Goal: Task Accomplishment & Management: Manage account settings

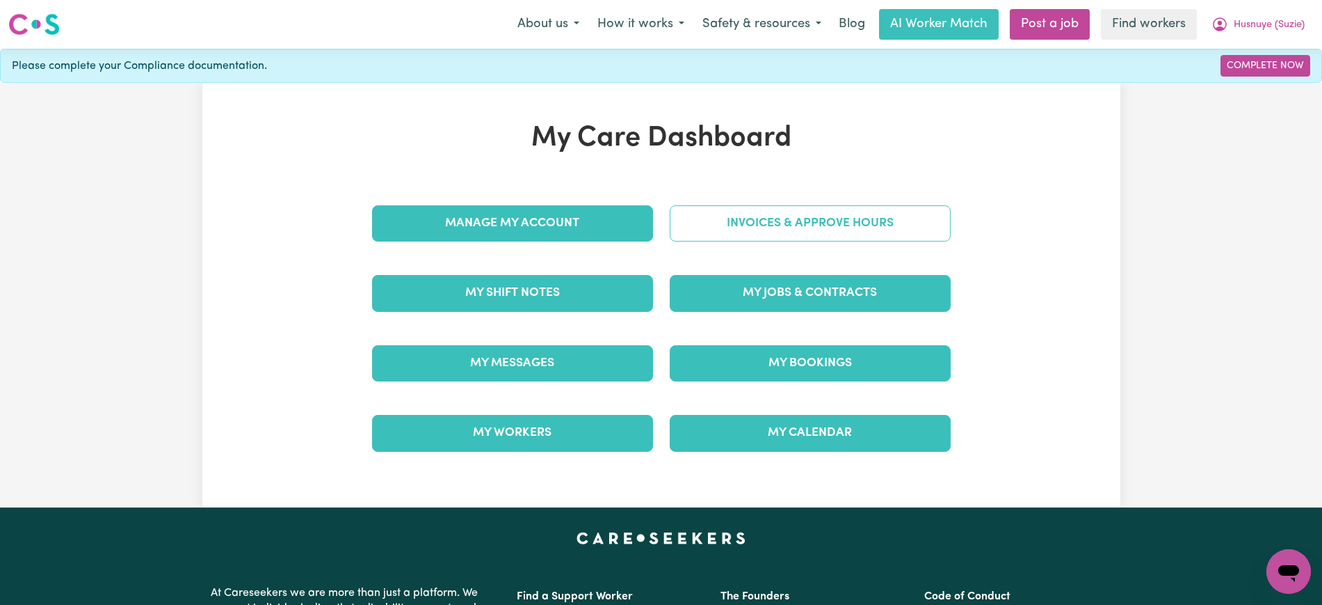
click at [690, 222] on link "Invoices & Approve Hours" at bounding box center [810, 223] width 281 height 36
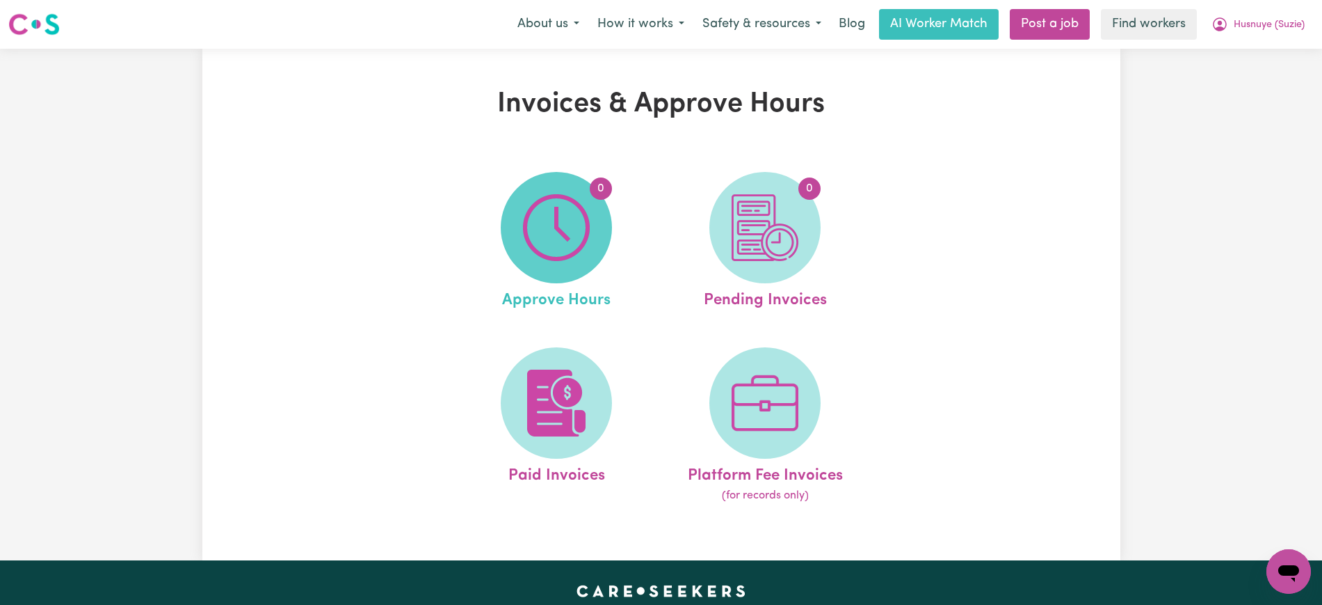
click at [590, 246] on img at bounding box center [556, 227] width 67 height 67
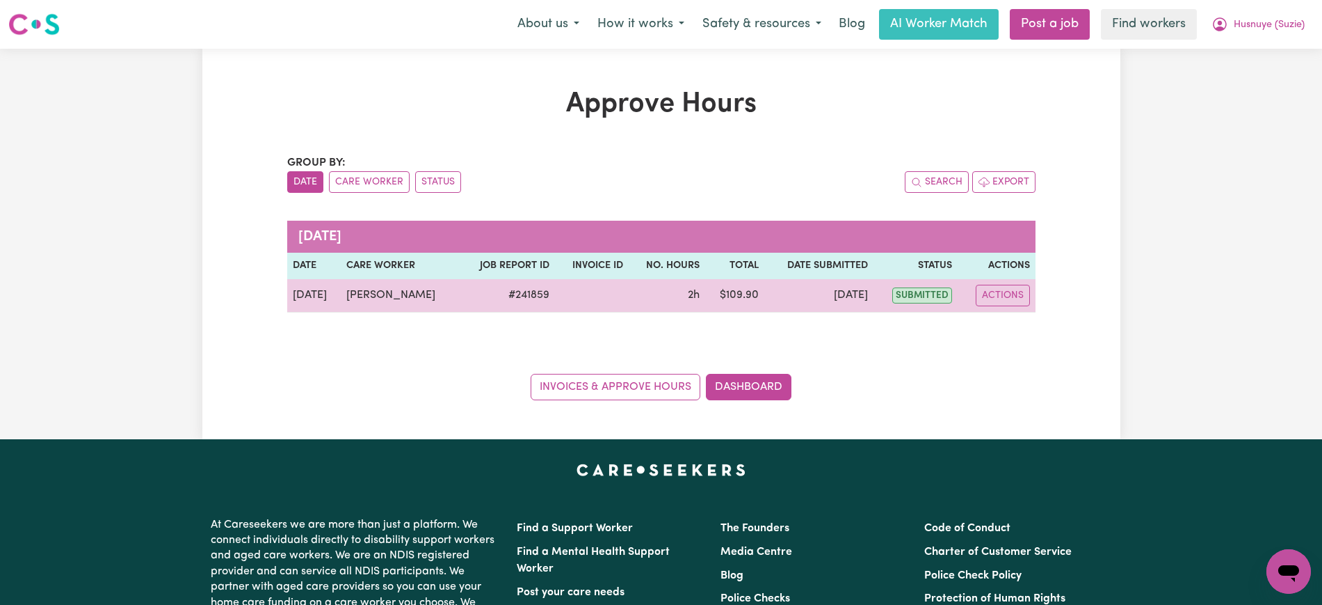
click at [966, 285] on div "Actions" at bounding box center [996, 296] width 67 height 22
click at [988, 293] on button "Actions" at bounding box center [1003, 296] width 54 height 22
click at [1018, 332] on link "View Job Report" at bounding box center [1035, 328] width 119 height 28
select select "pm"
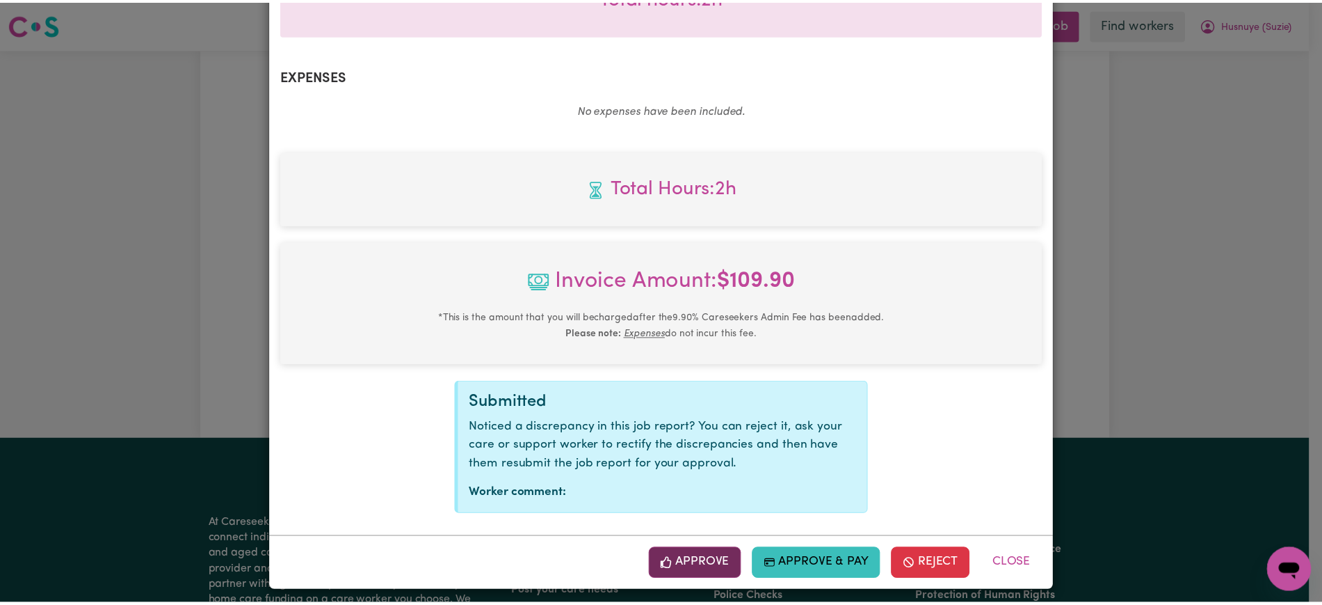
scroll to position [487, 0]
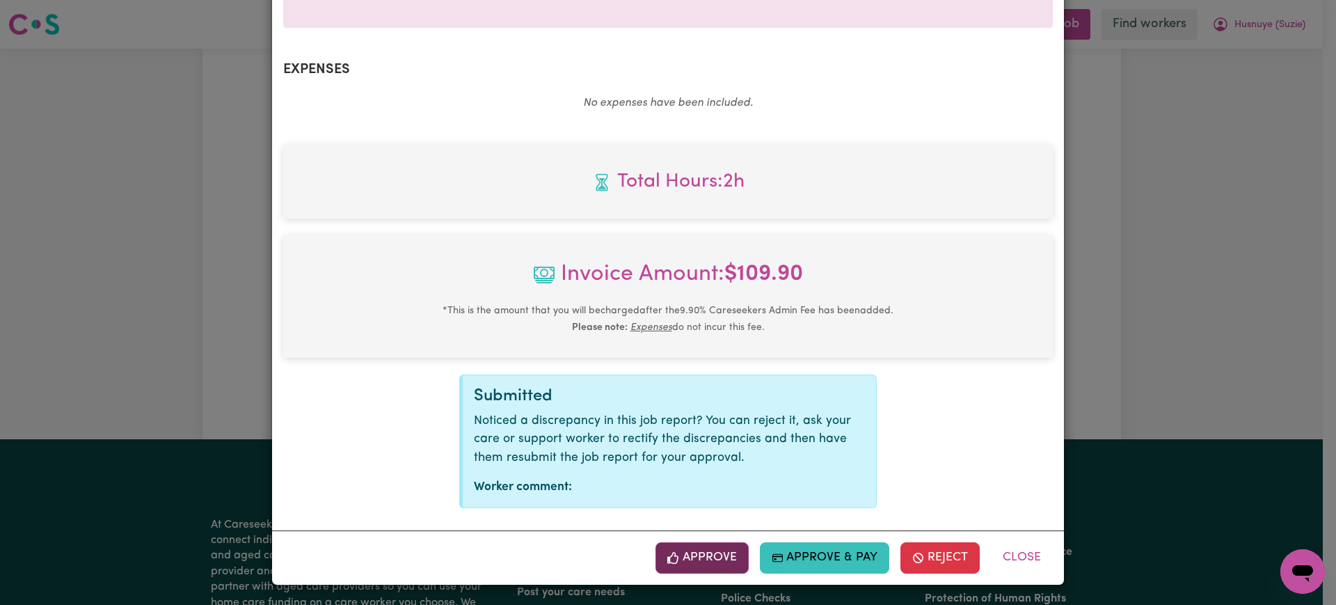
click at [716, 557] on button "Approve" at bounding box center [701, 557] width 93 height 31
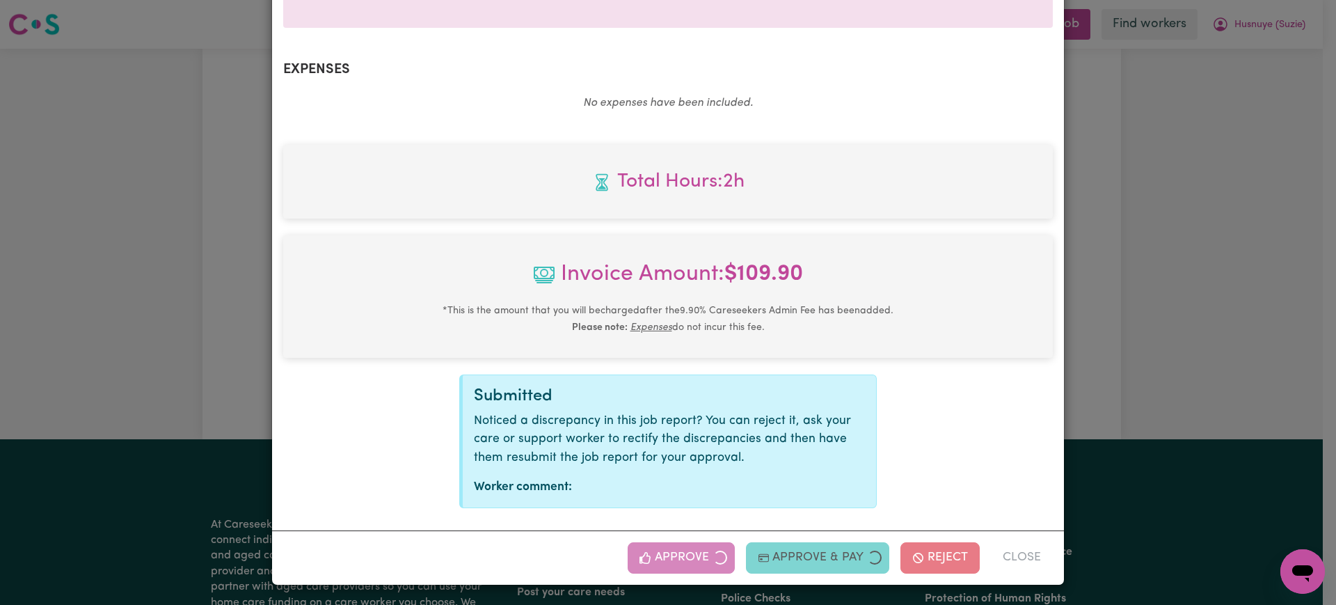
click at [1190, 275] on div "Job Report # 241859 - [PERSON_NAME] Summary Job report # 241859 Client name: Hu…" at bounding box center [668, 302] width 1336 height 605
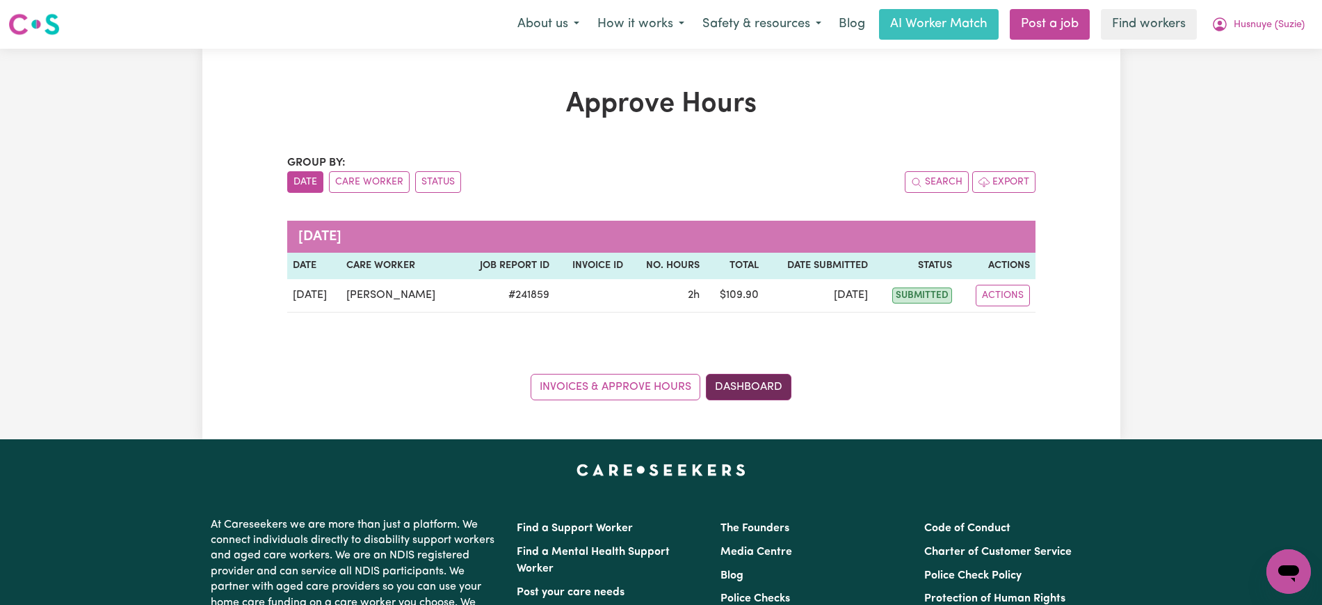
click at [732, 396] on link "Dashboard" at bounding box center [749, 387] width 86 height 26
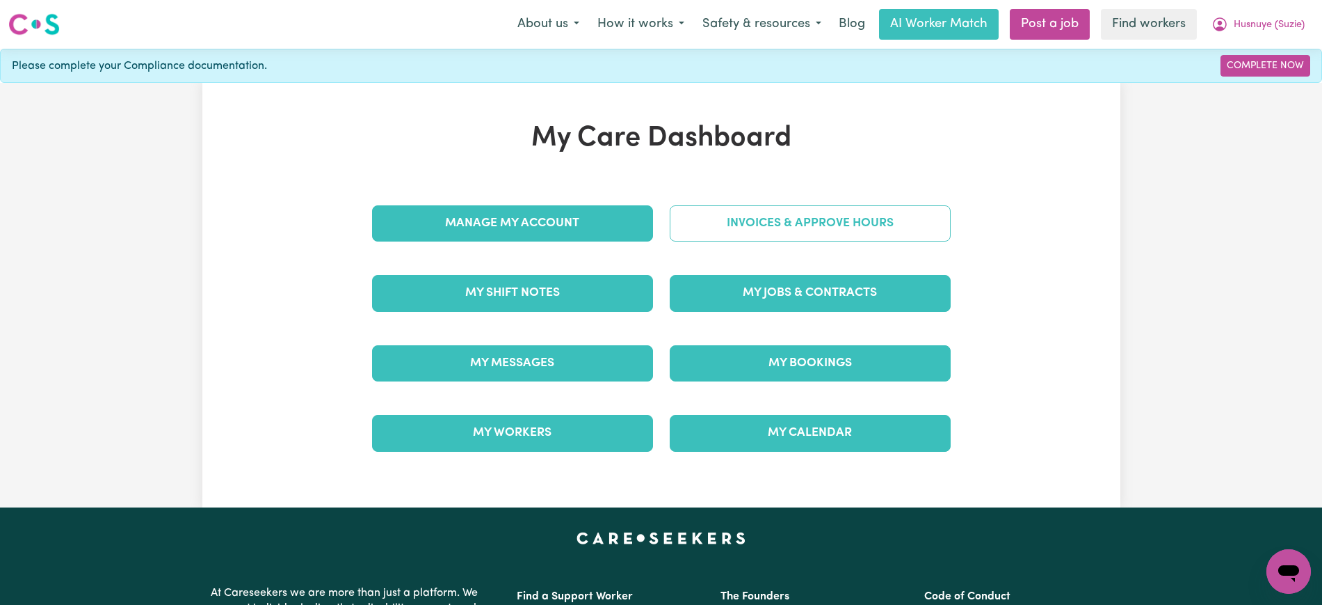
click at [735, 232] on link "Invoices & Approve Hours" at bounding box center [810, 223] width 281 height 36
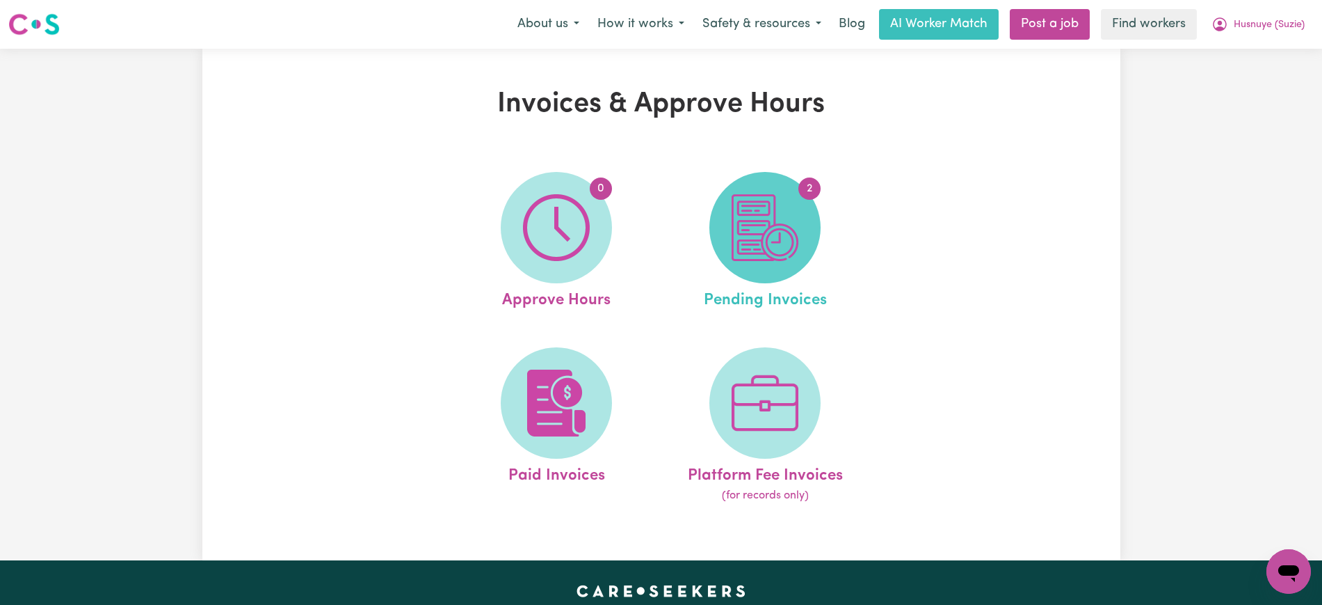
click at [772, 240] on img at bounding box center [765, 227] width 67 height 67
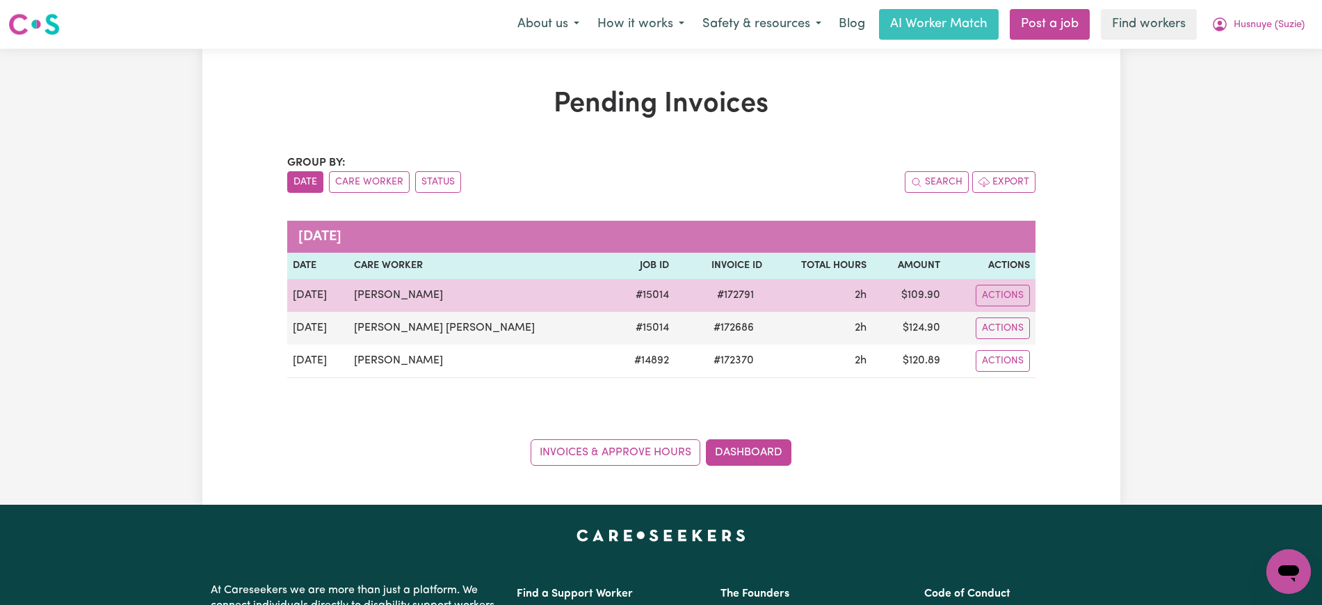
click at [709, 296] on span "# 172791" at bounding box center [736, 295] width 54 height 17
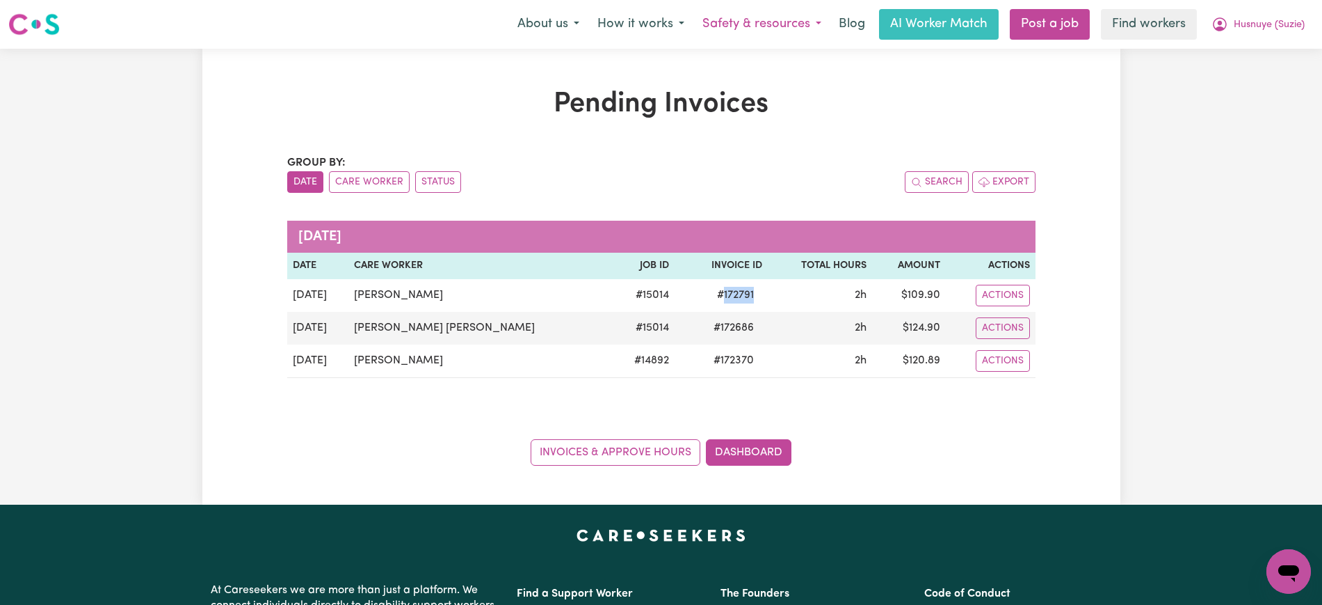
copy span "172791"
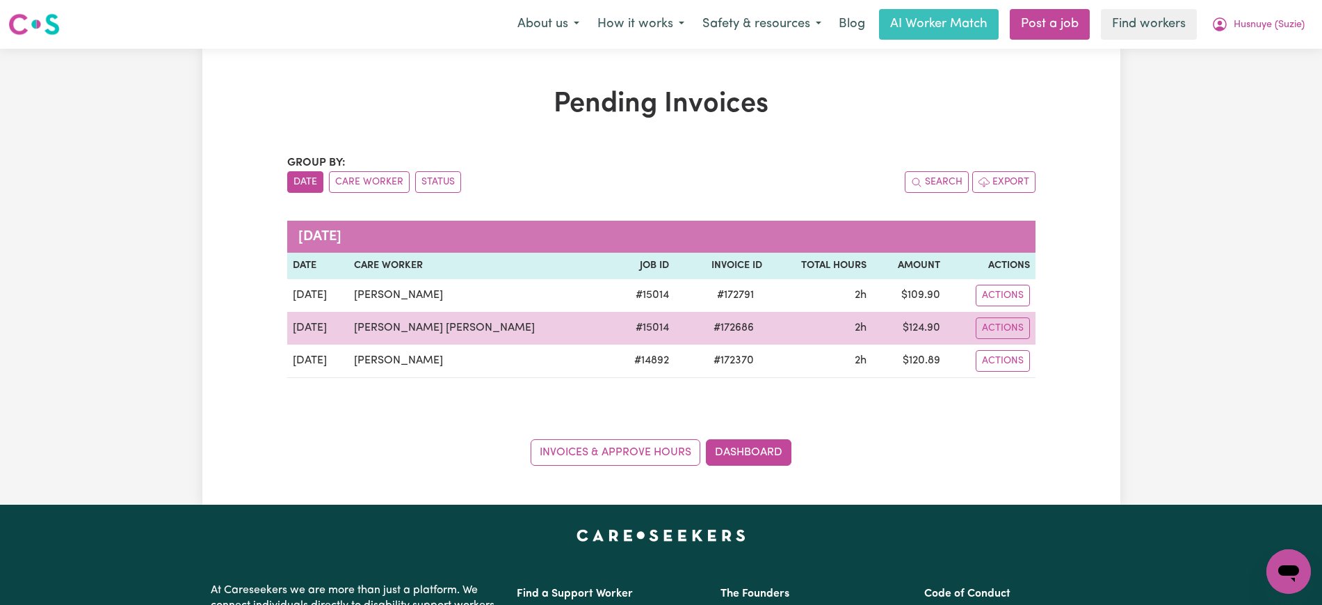
click at [705, 335] on span "# 172686" at bounding box center [733, 327] width 57 height 17
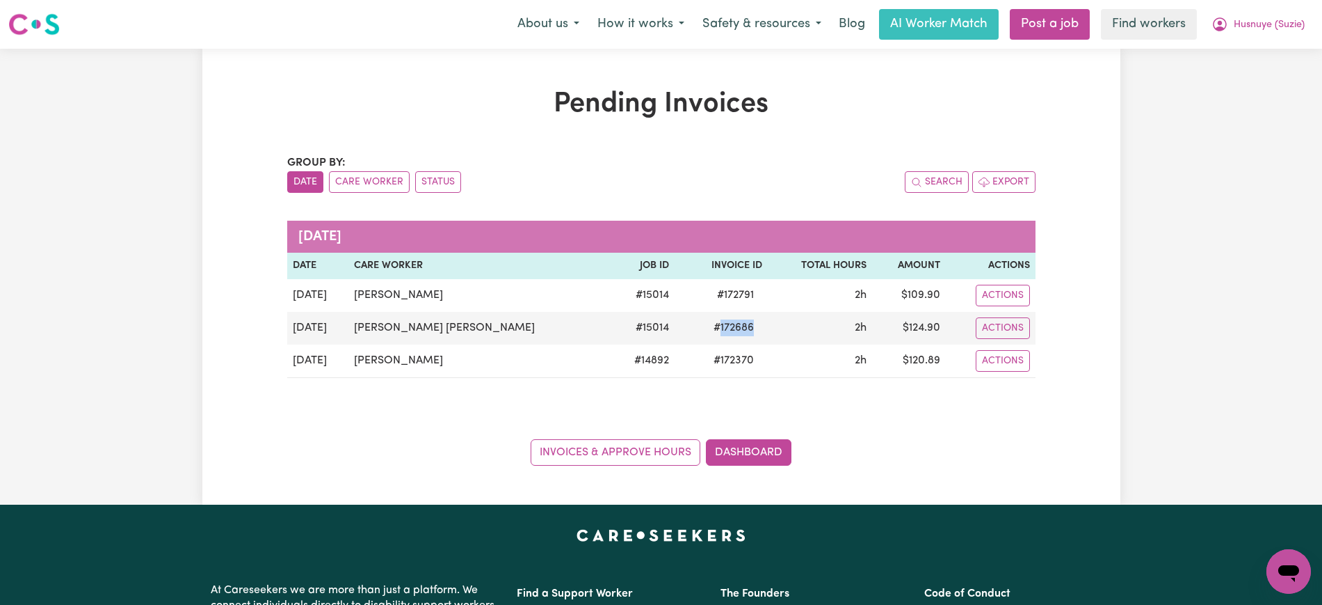
copy span "172686"
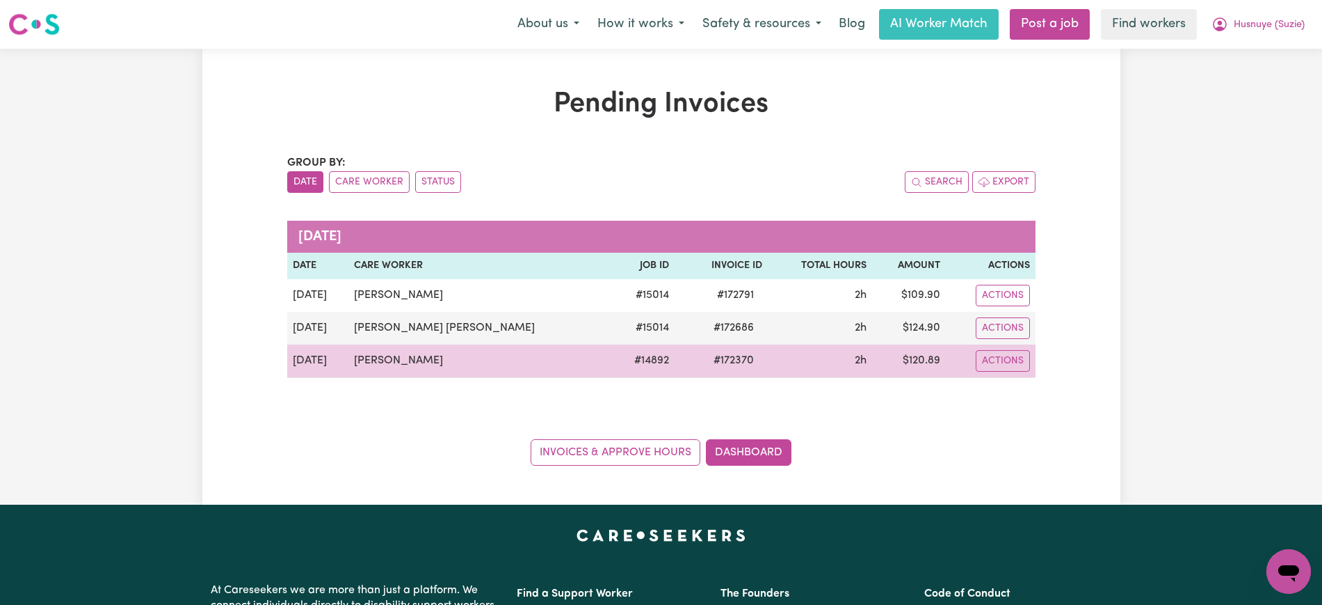
click at [705, 364] on span "# 172370" at bounding box center [733, 360] width 57 height 17
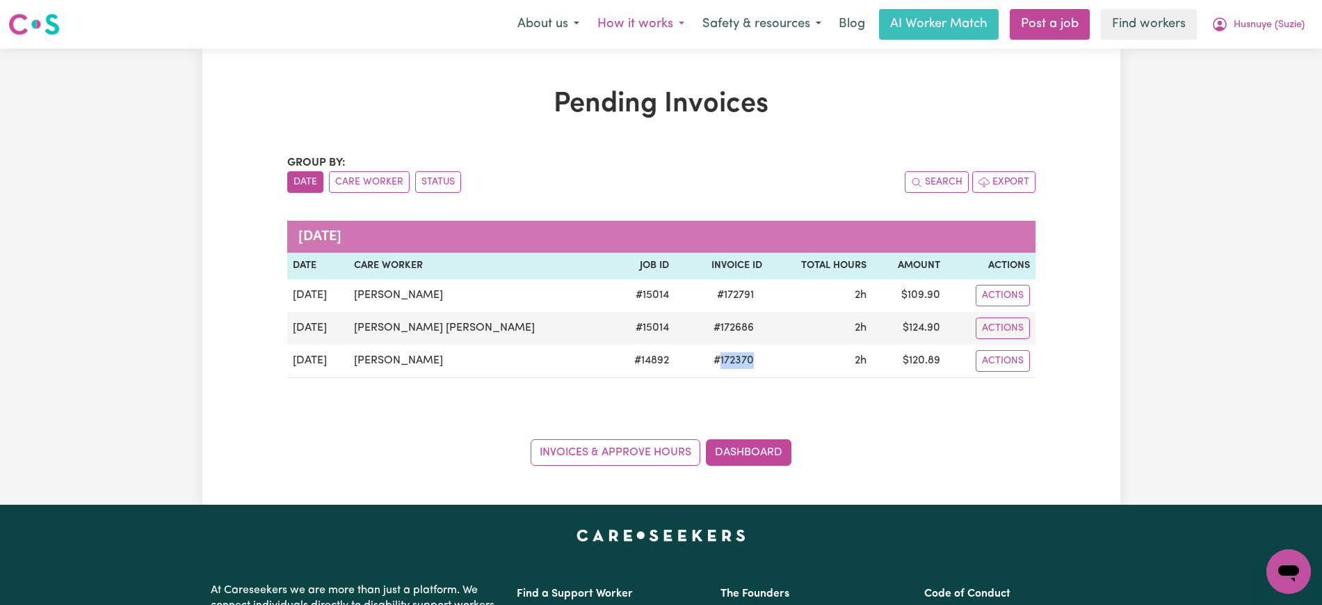
copy span "172370"
click at [1240, 23] on span "Husnuye (Suzie)" at bounding box center [1269, 24] width 71 height 15
click at [1238, 74] on link "Logout" at bounding box center [1258, 80] width 110 height 26
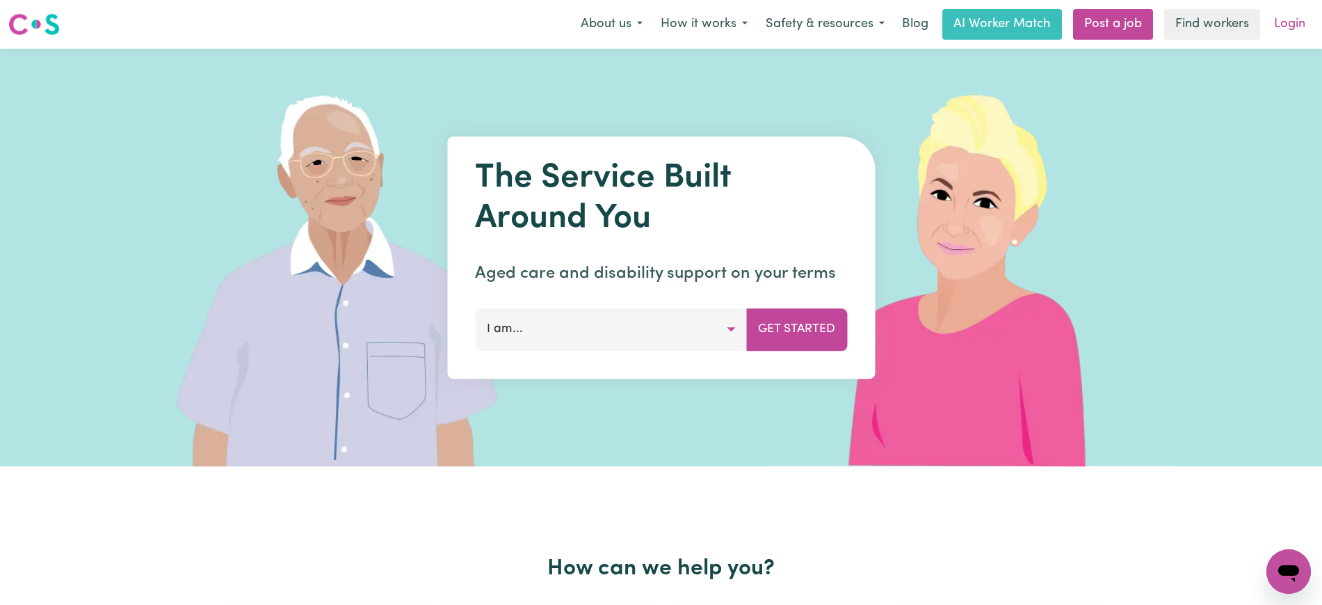
click at [1294, 24] on link "Login" at bounding box center [1290, 24] width 48 height 31
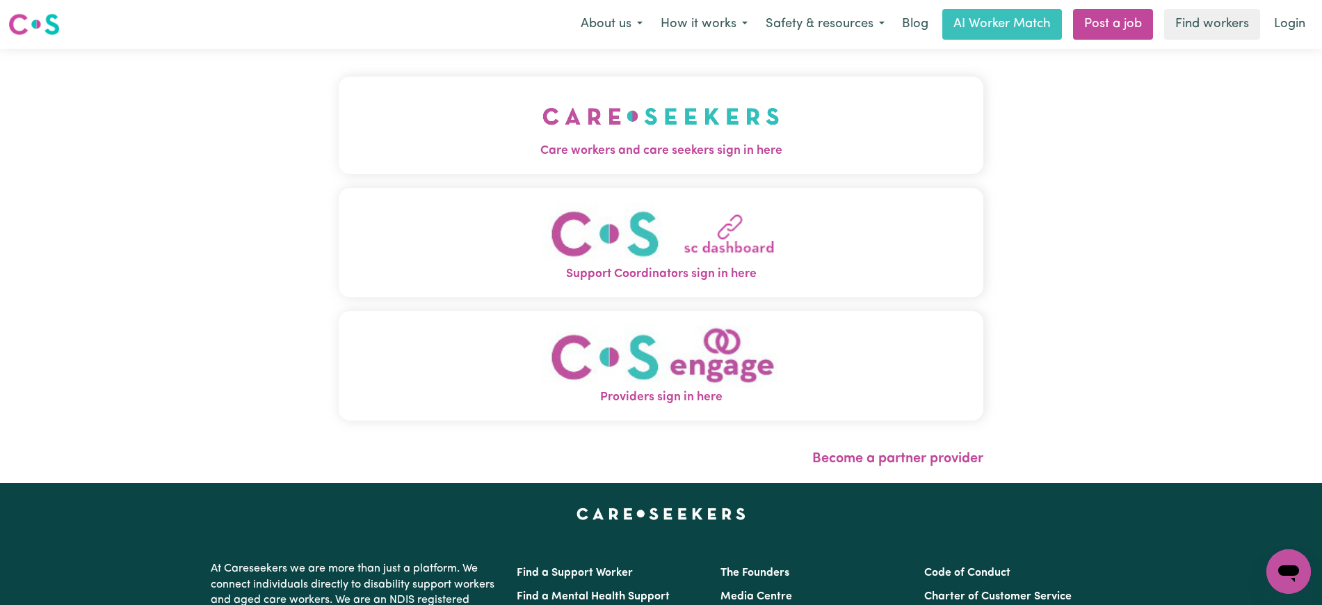
click at [725, 143] on span "Care workers and care seekers sign in here" at bounding box center [661, 151] width 645 height 18
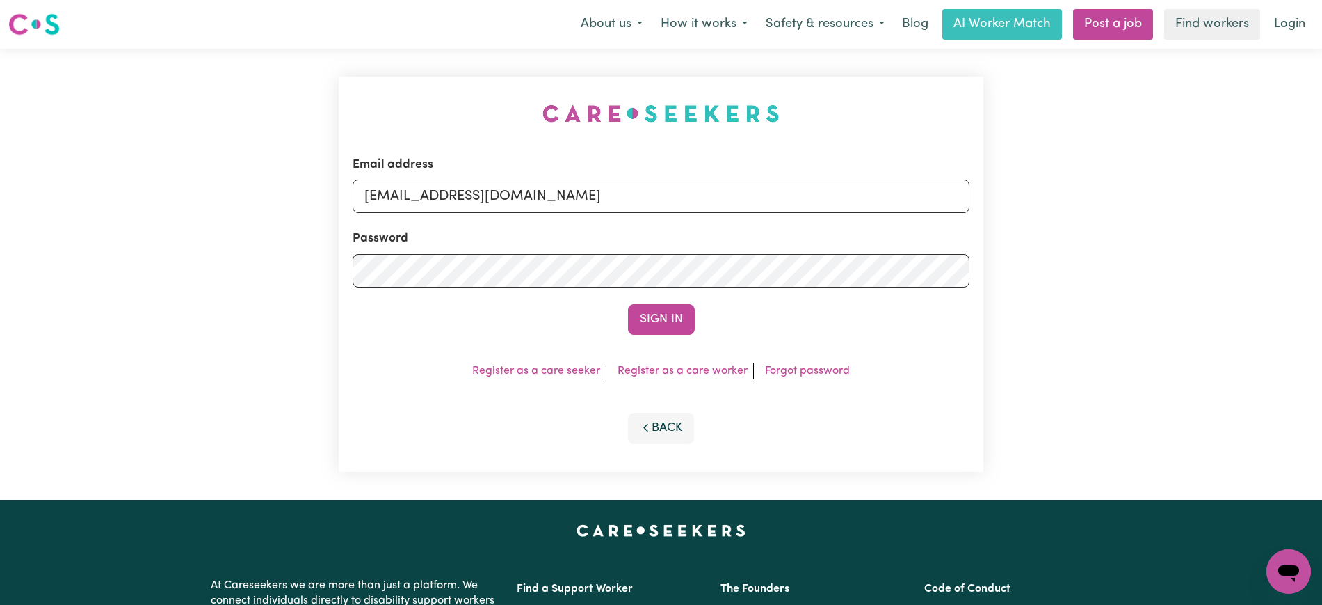
drag, startPoint x: 453, startPoint y: 90, endPoint x: 681, endPoint y: 137, distance: 232.9
click at [453, 90] on div "Email address [EMAIL_ADDRESS][DOMAIN_NAME] Password Sign In Register as a care …" at bounding box center [661, 274] width 662 height 451
drag, startPoint x: 437, startPoint y: 196, endPoint x: 1059, endPoint y: 211, distance: 622.8
click at [1059, 211] on div "Email address [EMAIL_ADDRESS][DOMAIN_NAME] Password Sign In Register as a care …" at bounding box center [661, 274] width 1322 height 451
type input "[EMAIL_ADDRESS][DOMAIN_NAME]"
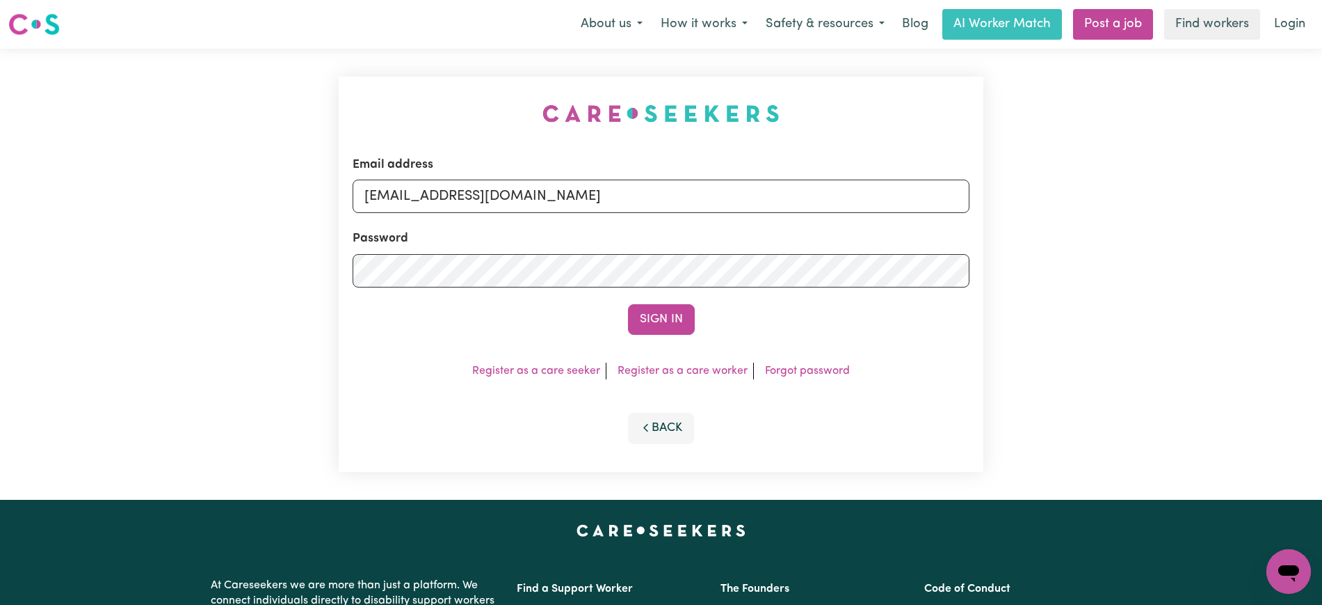
click at [628, 304] on button "Sign In" at bounding box center [661, 319] width 67 height 31
